Goal: Transaction & Acquisition: Book appointment/travel/reservation

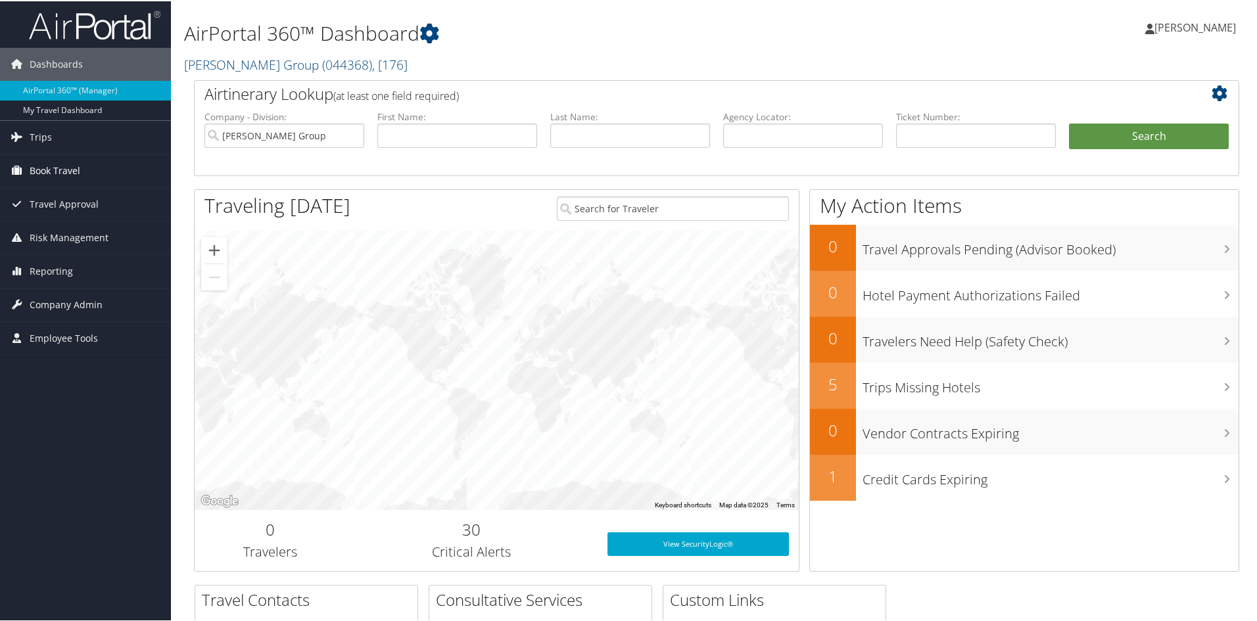
click at [68, 166] on span "Book Travel" at bounding box center [55, 169] width 51 height 33
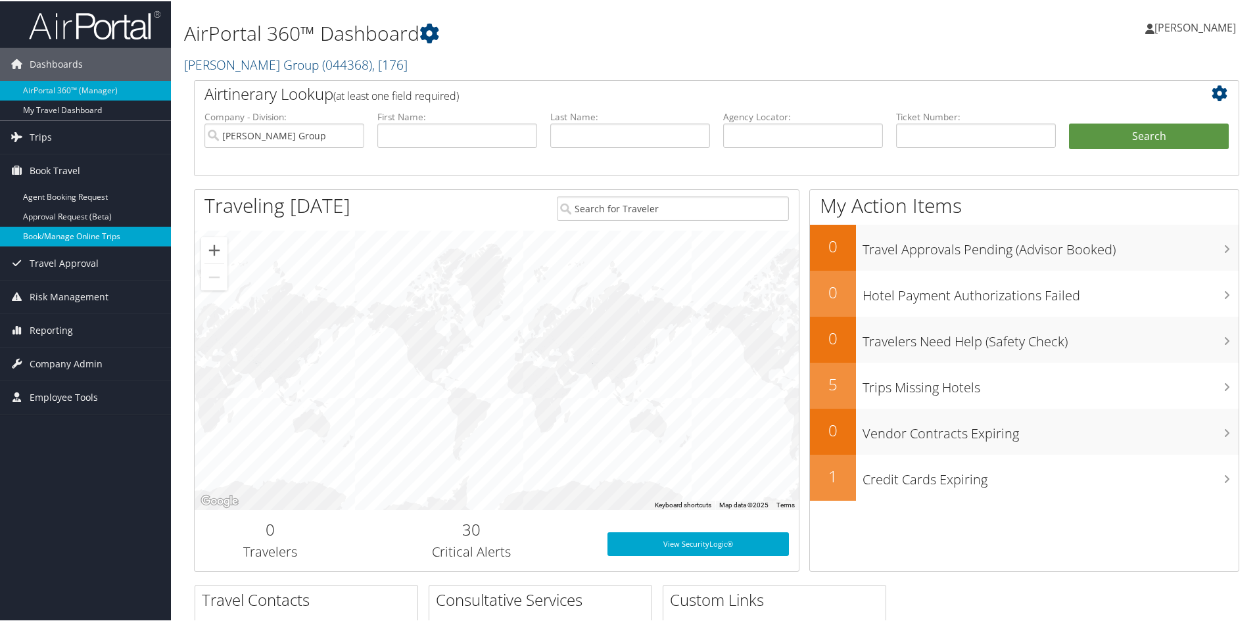
click at [87, 238] on link "Book/Manage Online Trips" at bounding box center [85, 235] width 171 height 20
click at [1186, 28] on span "[PERSON_NAME]" at bounding box center [1195, 26] width 82 height 14
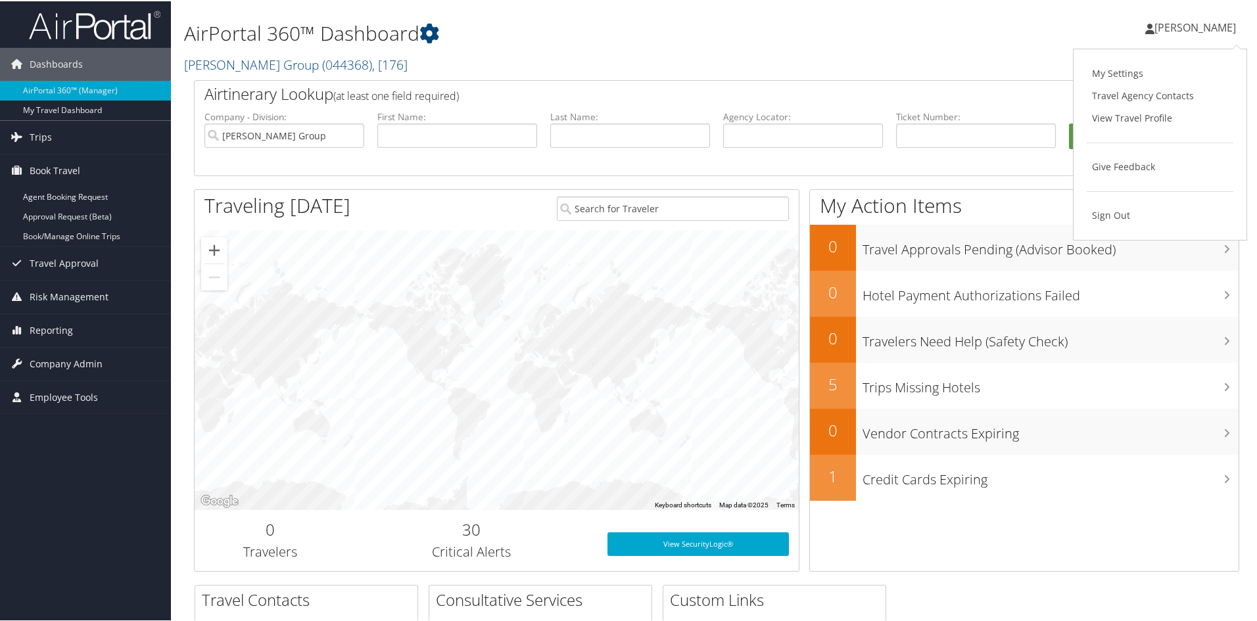
click at [1186, 28] on span "[PERSON_NAME]" at bounding box center [1195, 26] width 82 height 14
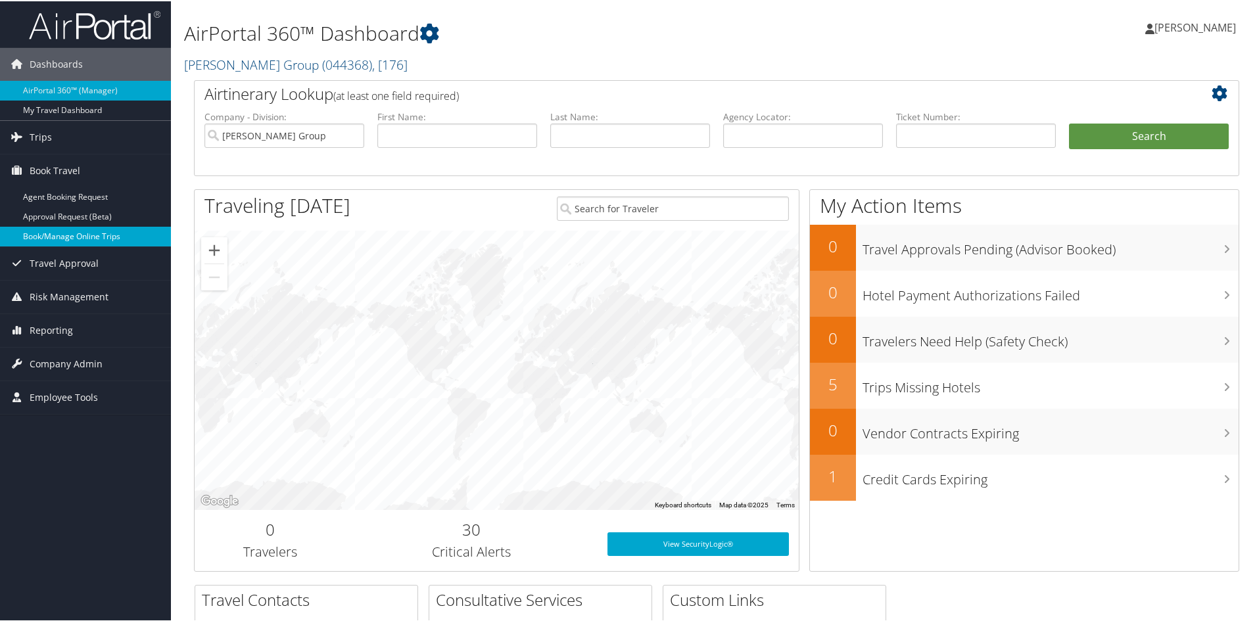
click at [66, 237] on link "Book/Manage Online Trips" at bounding box center [85, 235] width 171 height 20
click at [1205, 31] on span "[PERSON_NAME]" at bounding box center [1195, 26] width 82 height 14
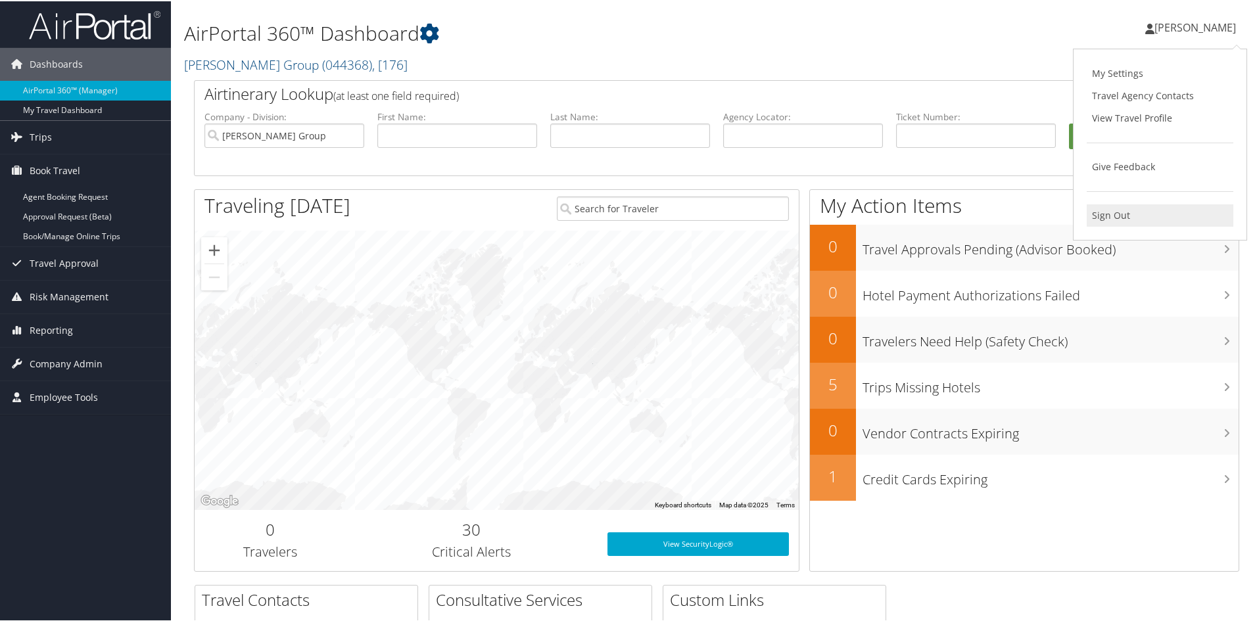
click at [1100, 205] on link "Sign Out" at bounding box center [1159, 214] width 147 height 22
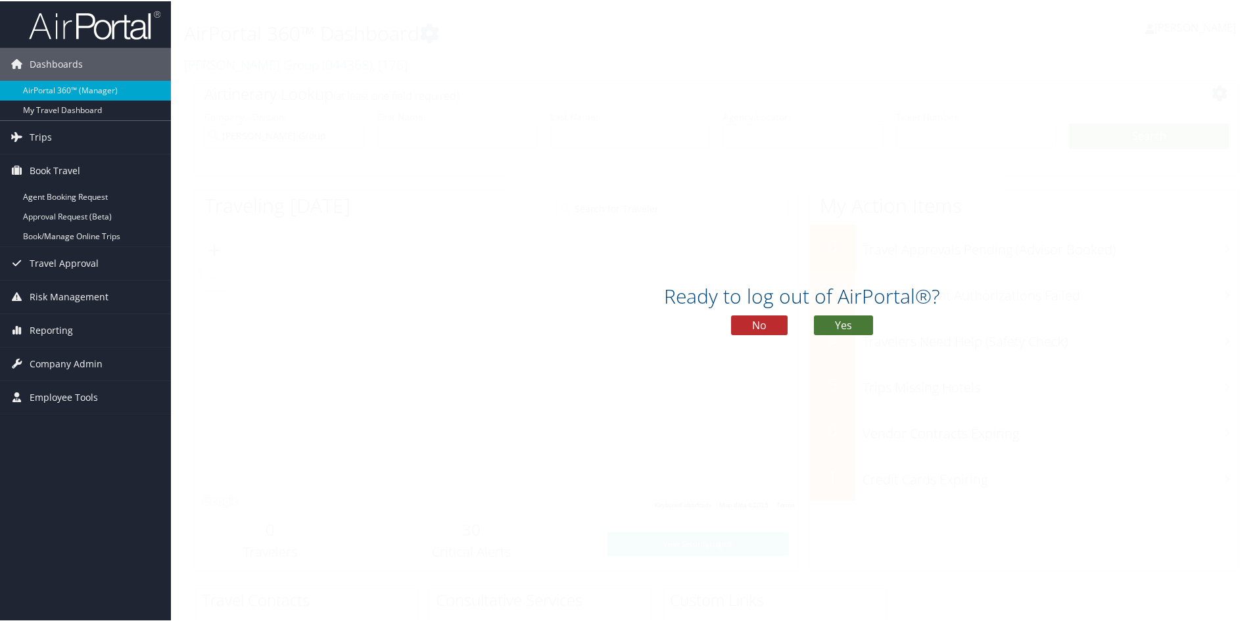
click at [843, 333] on button "Yes" at bounding box center [843, 324] width 59 height 20
